Goal: Task Accomplishment & Management: Manage account settings

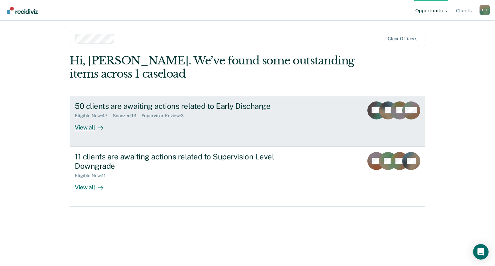
click at [81, 126] on div "View all" at bounding box center [93, 125] width 36 height 13
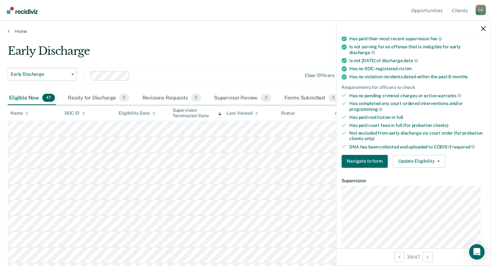
scroll to position [191, 0]
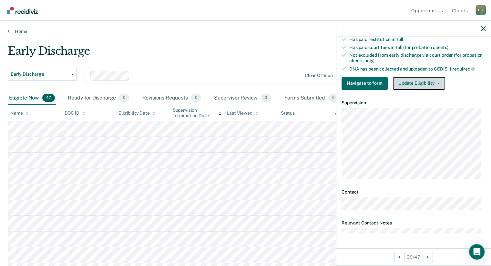
click at [437, 83] on icon "button" at bounding box center [438, 83] width 3 height 1
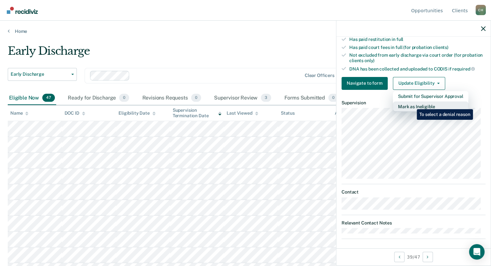
click at [412, 105] on button "Mark as Ineligible" at bounding box center [430, 107] width 75 height 10
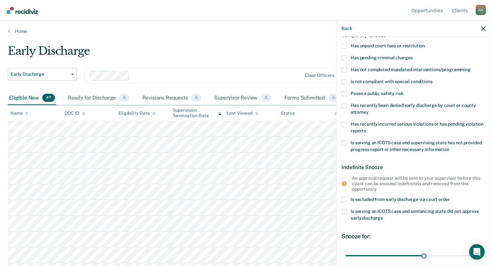
scroll to position [0, 0]
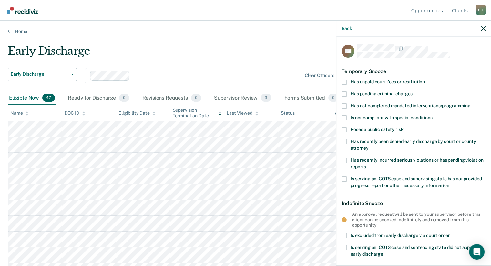
click at [344, 106] on span at bounding box center [343, 106] width 5 height 5
click at [470, 104] on input "Has not completed mandated interventions/programming" at bounding box center [470, 104] width 0 height 0
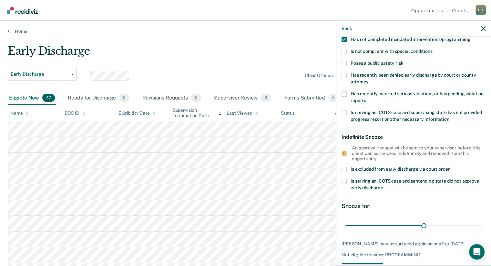
scroll to position [94, 0]
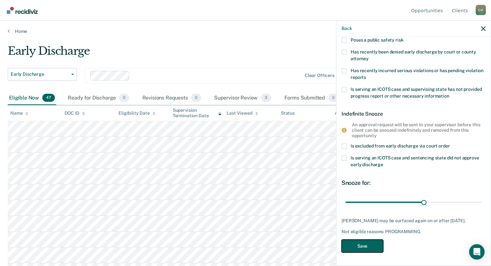
click at [369, 245] on button "Save" at bounding box center [362, 246] width 42 height 13
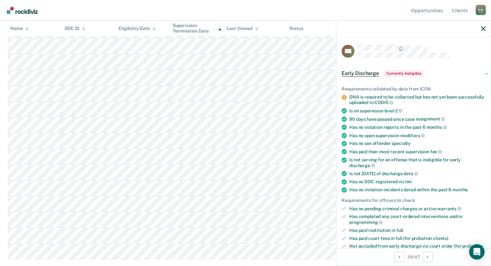
scroll to position [341, 0]
click at [235, 262] on button "Load more" at bounding box center [245, 263] width 31 height 8
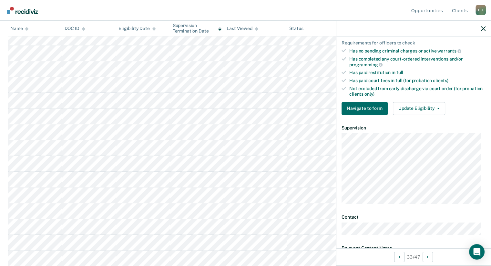
scroll to position [161, 0]
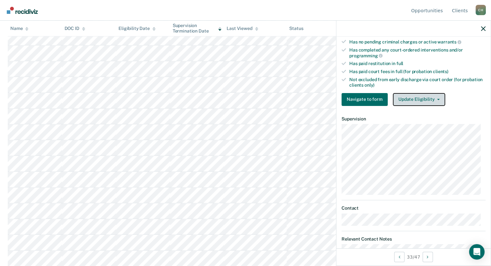
click at [435, 98] on button "Update Eligibility" at bounding box center [419, 99] width 52 height 13
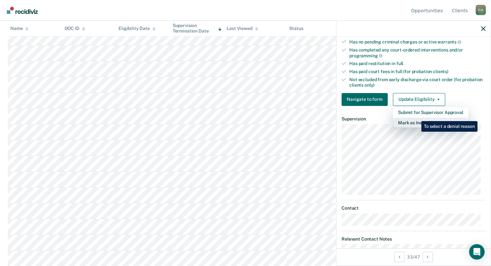
click at [415, 118] on button "Mark as Ineligible" at bounding box center [430, 123] width 75 height 10
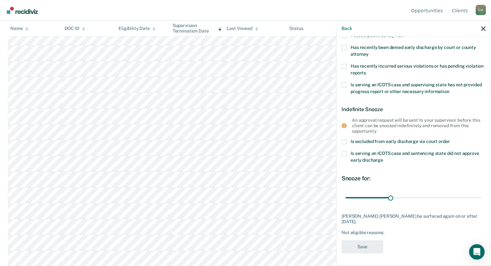
scroll to position [0, 0]
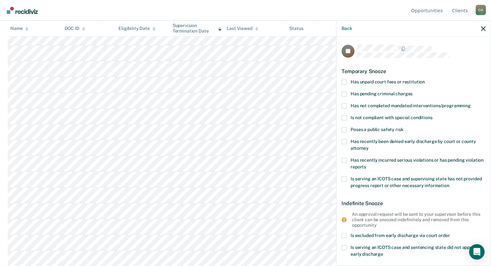
click at [345, 83] on span at bounding box center [343, 82] width 5 height 5
click at [425, 80] on input "Has unpaid court fees or restitution" at bounding box center [425, 80] width 0 height 0
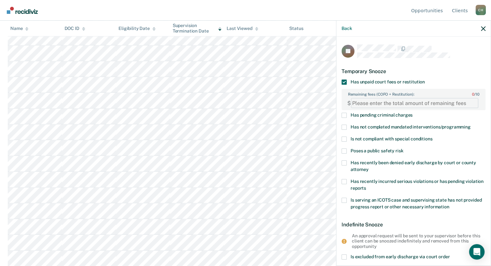
paste FEESReasonInput "5934.85"
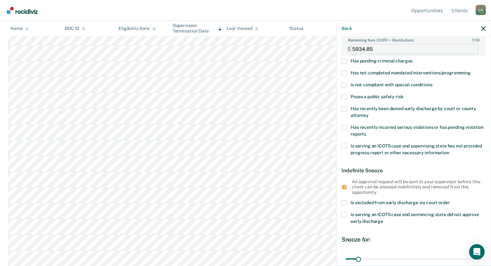
scroll to position [115, 0]
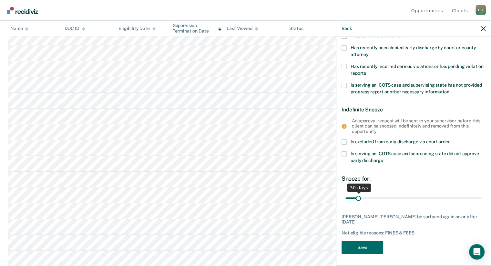
type FEESReasonInput "5934.85"
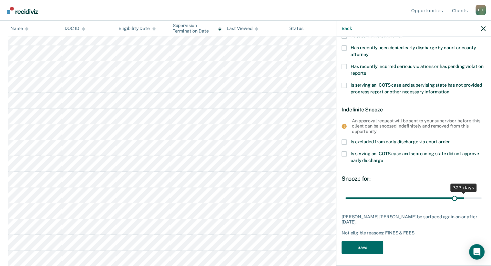
scroll to position [110, 0]
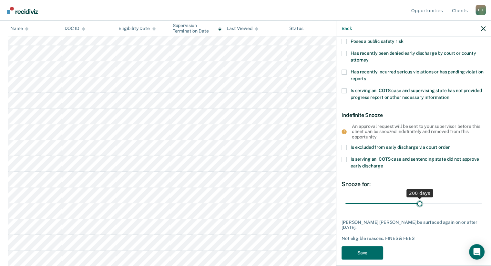
drag, startPoint x: 358, startPoint y: 197, endPoint x: 417, endPoint y: 205, distance: 59.5
type input "200"
click at [417, 205] on input "range" at bounding box center [413, 203] width 136 height 11
drag, startPoint x: 350, startPoint y: 248, endPoint x: 378, endPoint y: 193, distance: 62.3
click at [350, 248] on button "Save" at bounding box center [362, 253] width 42 height 13
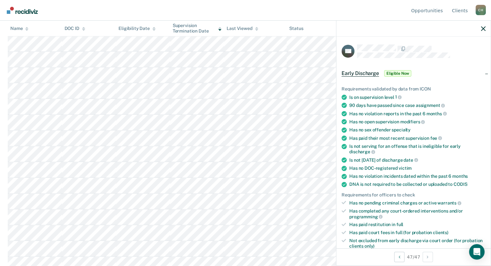
scroll to position [161, 0]
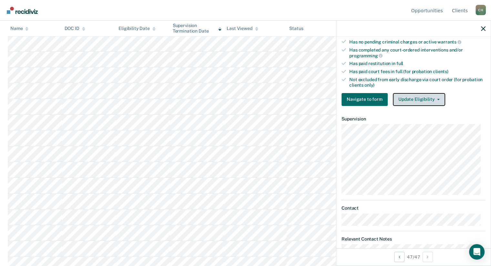
click at [411, 97] on button "Update Eligibility" at bounding box center [419, 99] width 52 height 13
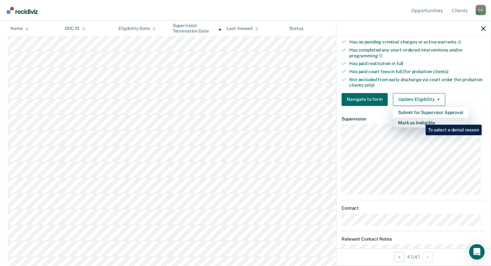
click at [420, 120] on button "Mark as Ineligible" at bounding box center [430, 123] width 75 height 10
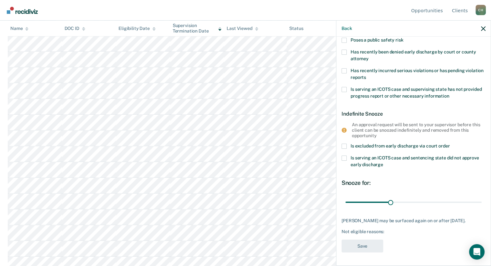
scroll to position [0, 0]
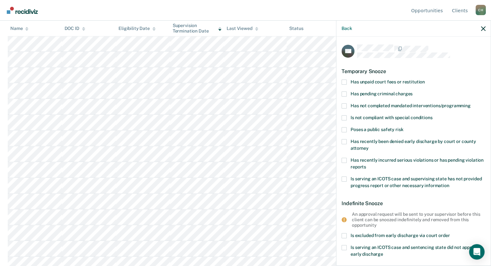
click at [344, 82] on span at bounding box center [343, 82] width 5 height 5
click at [425, 80] on input "Has unpaid court fees or restitution" at bounding box center [425, 80] width 0 height 0
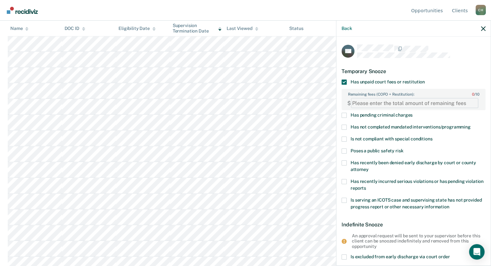
paste FEESReasonInput "1531.90"
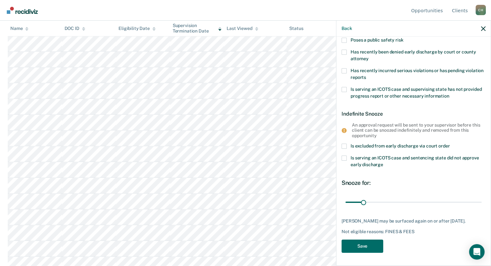
scroll to position [115, 0]
type FEESReasonInput "1531.90"
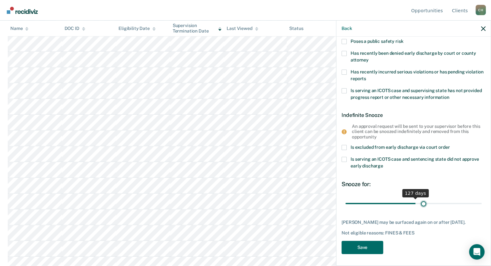
scroll to position [110, 0]
drag, startPoint x: 363, startPoint y: 199, endPoint x: 450, endPoint y: 201, distance: 87.4
type input "200"
click at [450, 201] on input "range" at bounding box center [413, 203] width 136 height 11
click at [361, 248] on button "Save" at bounding box center [362, 247] width 42 height 13
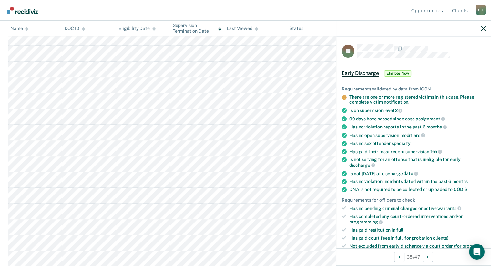
scroll to position [161, 0]
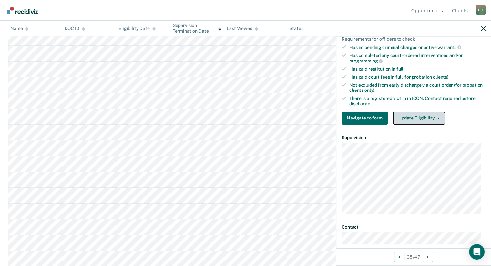
click at [409, 116] on button "Update Eligibility" at bounding box center [419, 118] width 52 height 13
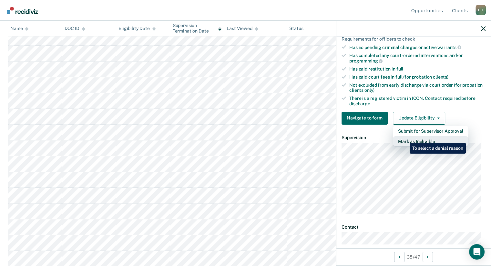
click at [405, 138] on button "Mark as Ineligible" at bounding box center [430, 141] width 75 height 10
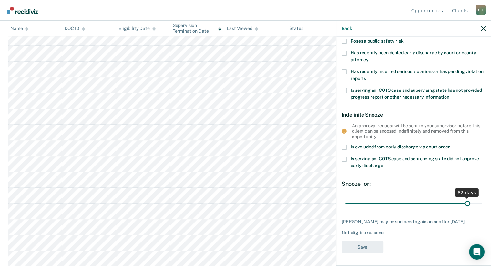
drag, startPoint x: 391, startPoint y: 203, endPoint x: 463, endPoint y: 199, distance: 72.1
type input "82"
click at [463, 199] on input "range" at bounding box center [413, 203] width 136 height 11
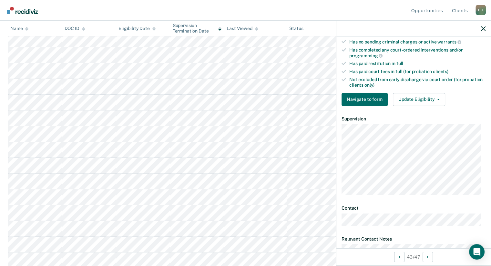
scroll to position [0, 0]
